Goal: Information Seeking & Learning: Learn about a topic

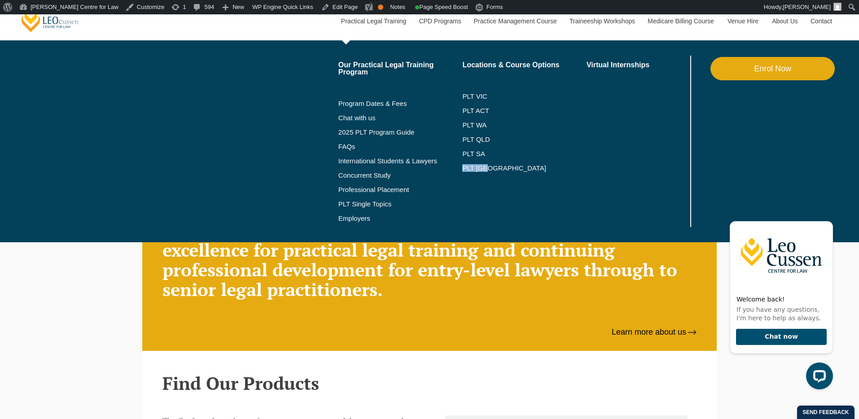
scroll to position [716, 0]
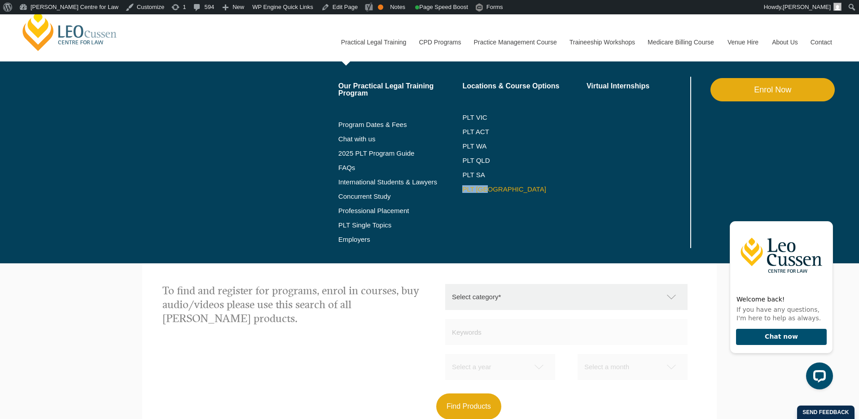
click at [473, 192] on link "PLT [GEOGRAPHIC_DATA]" at bounding box center [524, 189] width 124 height 7
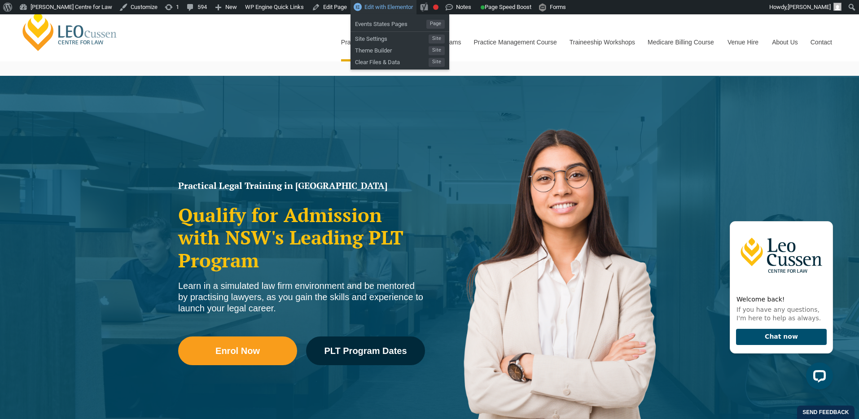
click at [384, 10] on span "Edit with Elementor" at bounding box center [389, 7] width 48 height 7
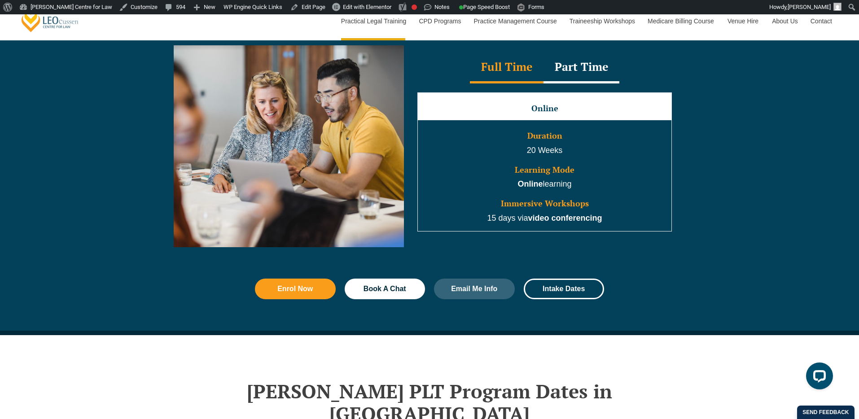
scroll to position [813, 0]
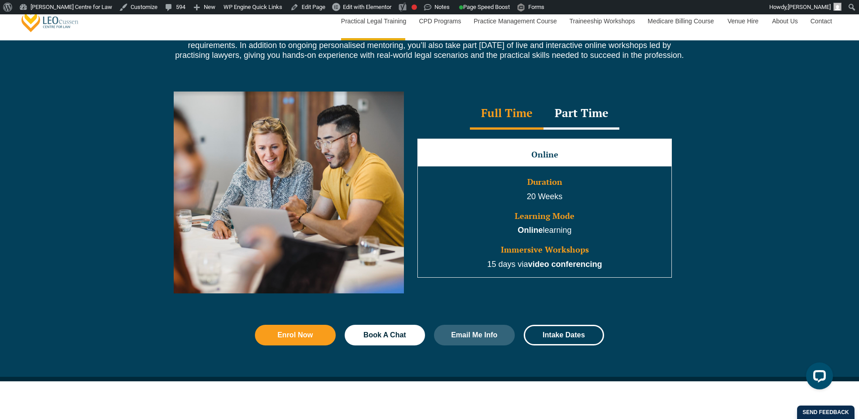
click at [602, 128] on div "Part Time" at bounding box center [582, 113] width 76 height 31
click at [498, 122] on div "Full Time" at bounding box center [507, 113] width 74 height 31
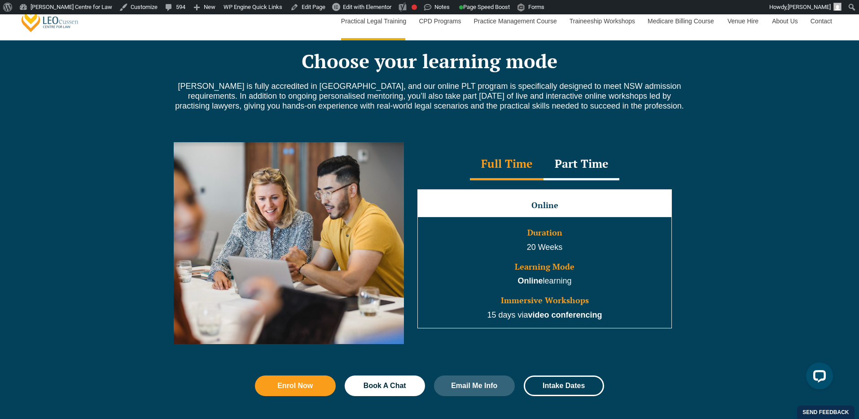
scroll to position [760, 0]
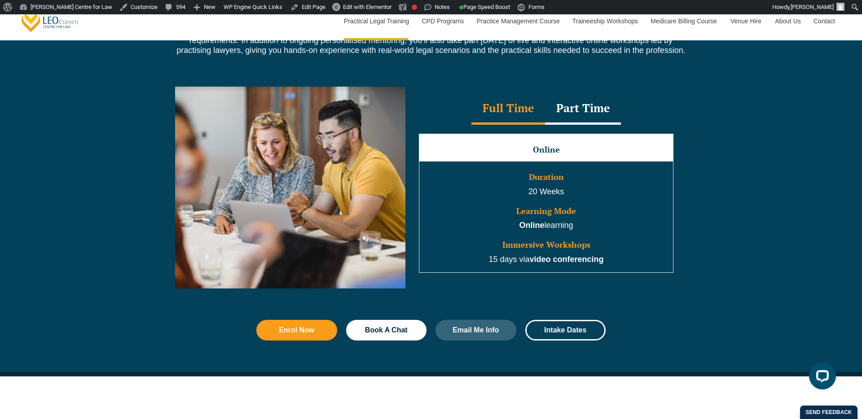
scroll to position [839, 0]
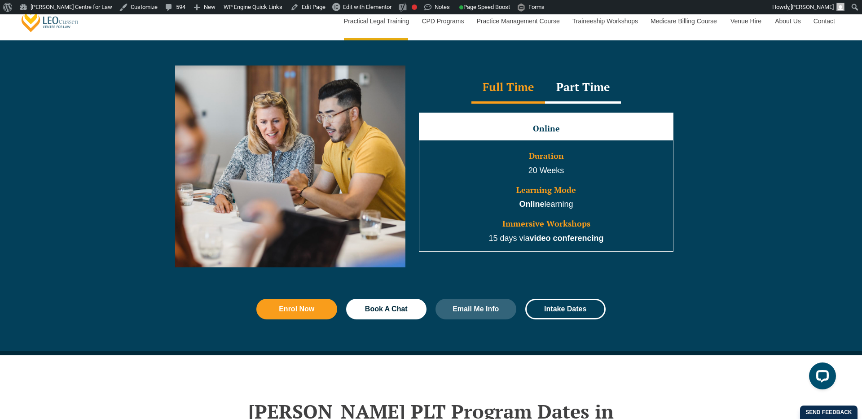
click at [677, 91] on div "Full Time Part Time" at bounding box center [546, 87] width 273 height 31
click at [582, 94] on div "Part Time" at bounding box center [583, 87] width 76 height 31
click at [496, 93] on div "Full Time" at bounding box center [508, 87] width 74 height 31
click at [576, 89] on div "Part Time" at bounding box center [583, 87] width 76 height 31
click at [515, 88] on div "Full Time" at bounding box center [508, 87] width 74 height 31
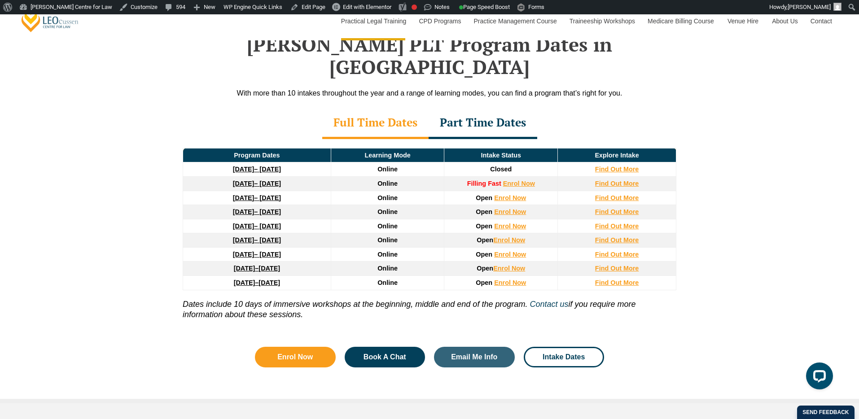
scroll to position [1206, 0]
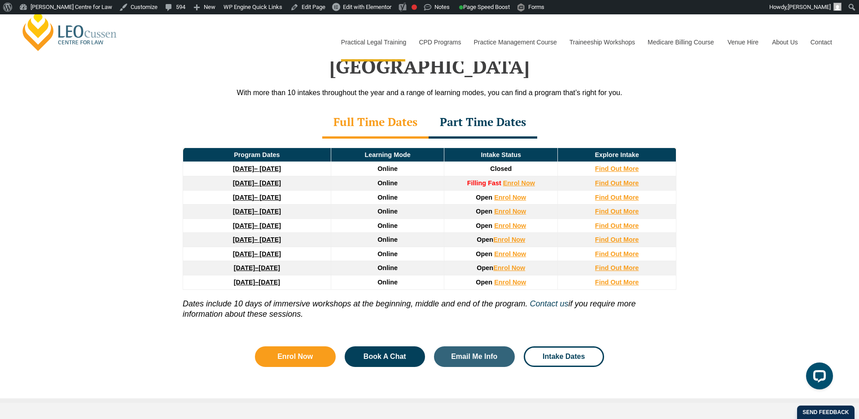
click at [167, 181] on div "Leo Cussen’s PLT Program Dates in NSW With more than 10 intakes throughout the …" at bounding box center [429, 195] width 859 height 415
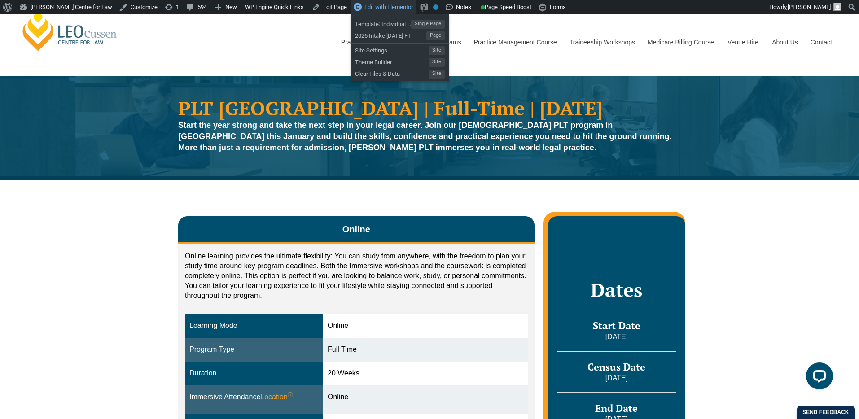
click at [404, 8] on span "Edit with Elementor" at bounding box center [389, 7] width 48 height 7
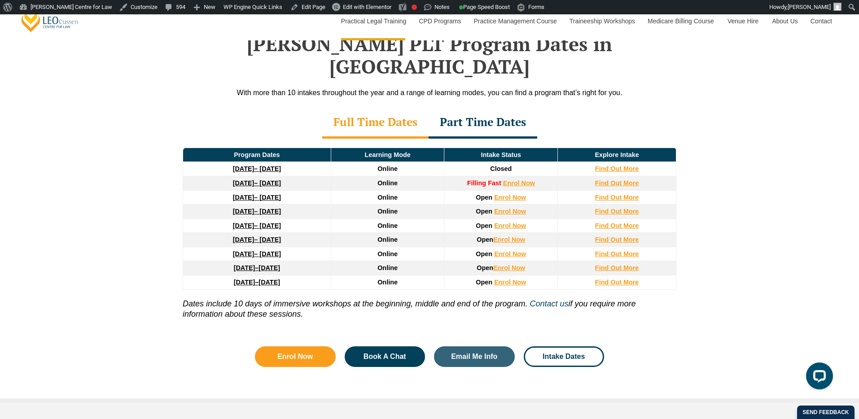
click at [107, 135] on div "Leo Cussen’s PLT Program Dates in NSW With more than 10 intakes throughout the …" at bounding box center [429, 195] width 859 height 415
drag, startPoint x: 488, startPoint y: 110, endPoint x: 465, endPoint y: 109, distance: 23.3
click at [488, 110] on div "Part Time Dates" at bounding box center [483, 122] width 109 height 31
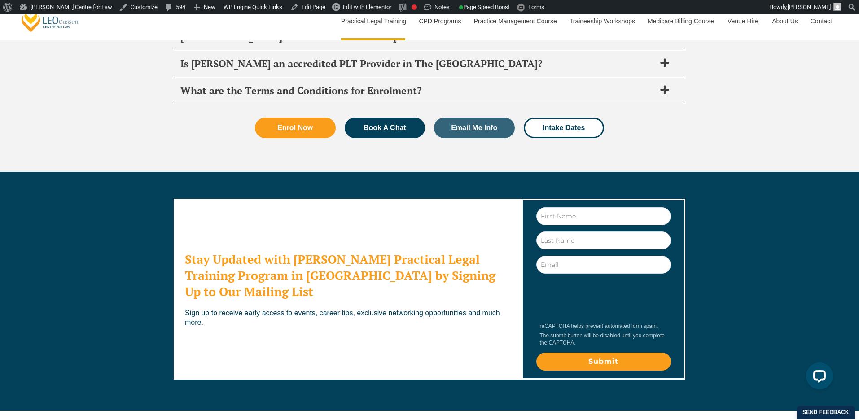
scroll to position [4778, 0]
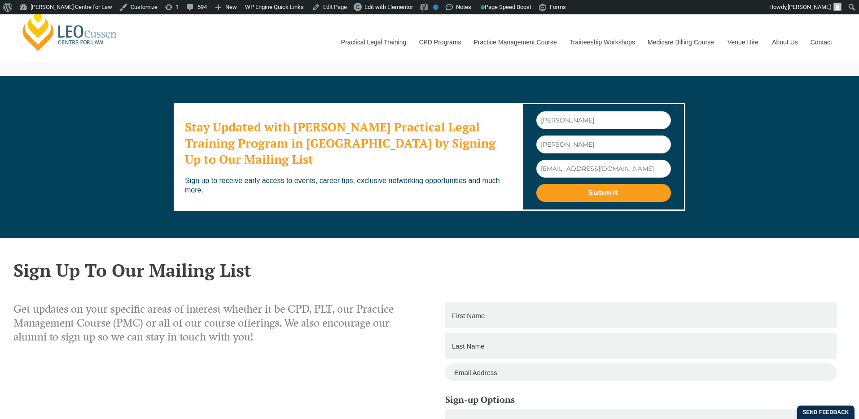
click at [554, 123] on input "[PERSON_NAME]" at bounding box center [603, 120] width 135 height 18
type input "test"
click at [535, 103] on div "First Name test Last Name oneill Email nova@nelsononeill.com.au Submit" at bounding box center [604, 157] width 164 height 108
click at [608, 194] on input "Submit" at bounding box center [603, 193] width 135 height 18
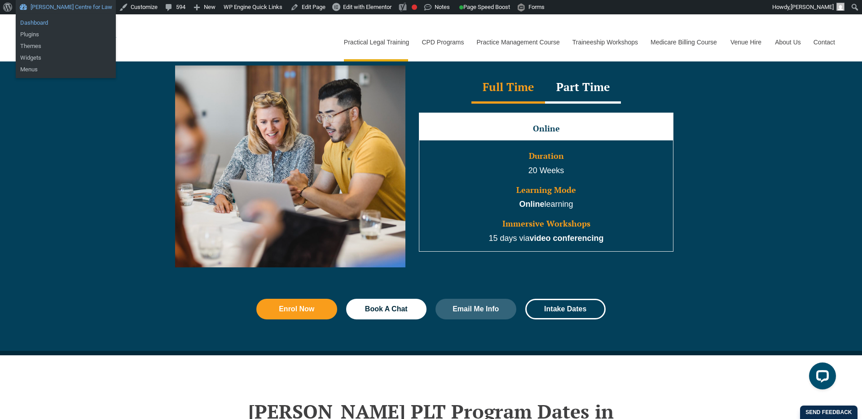
click at [66, 23] on link "Dashboard" at bounding box center [66, 23] width 100 height 12
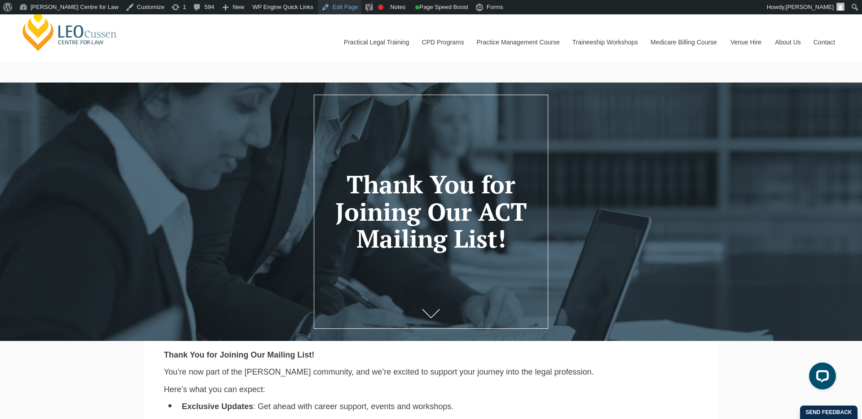
click at [329, 7] on link "Edit Page" at bounding box center [340, 7] width 44 height 14
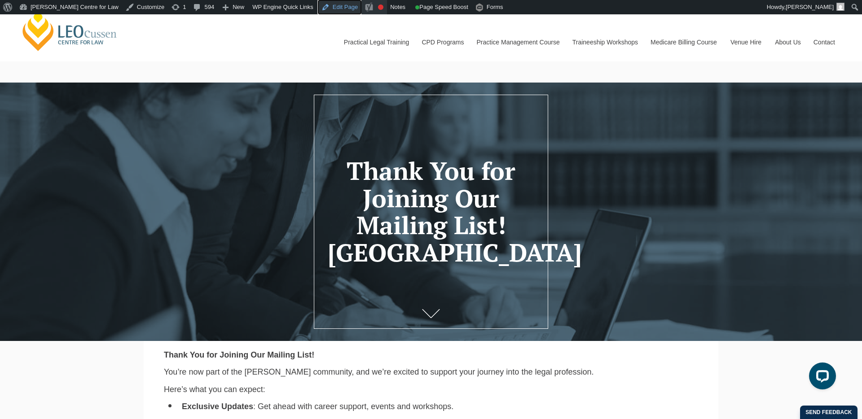
drag, startPoint x: 332, startPoint y: 11, endPoint x: 358, endPoint y: 1, distance: 28.3
click at [332, 11] on link "Edit Page" at bounding box center [340, 7] width 44 height 14
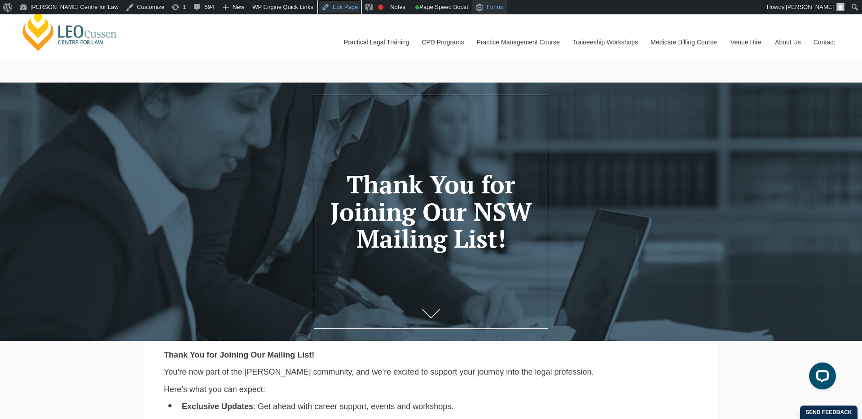
drag, startPoint x: 337, startPoint y: 11, endPoint x: 484, endPoint y: 2, distance: 146.6
click at [337, 11] on link "Edit Page" at bounding box center [340, 7] width 44 height 14
click at [328, 6] on link "Edit Page" at bounding box center [340, 7] width 44 height 14
click at [329, 9] on link "Edit Page" at bounding box center [340, 7] width 44 height 14
drag, startPoint x: 328, startPoint y: 7, endPoint x: 265, endPoint y: 9, distance: 62.5
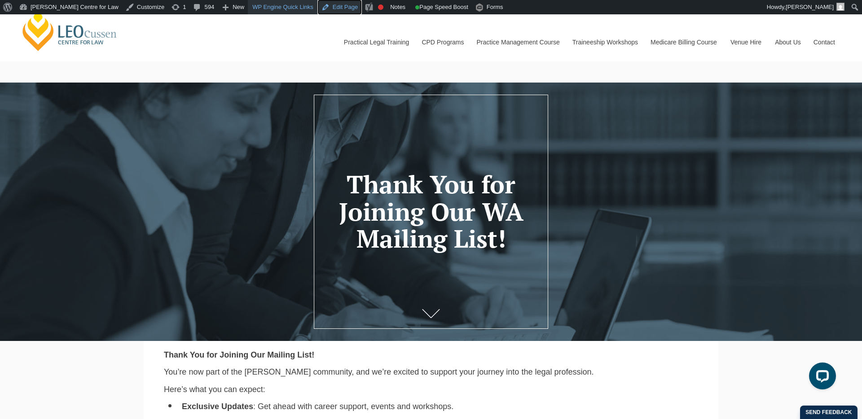
click at [328, 7] on link "Edit Page" at bounding box center [340, 7] width 44 height 14
click at [336, 7] on link "Edit Page" at bounding box center [340, 7] width 44 height 14
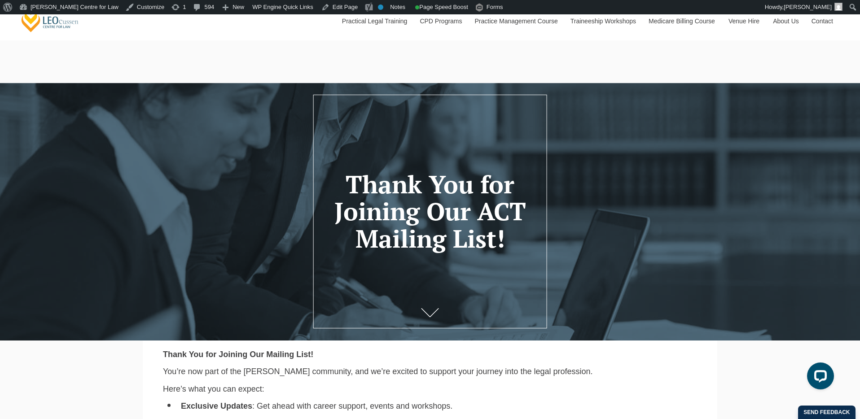
scroll to position [2, 0]
